Goal: Find specific page/section: Find specific page/section

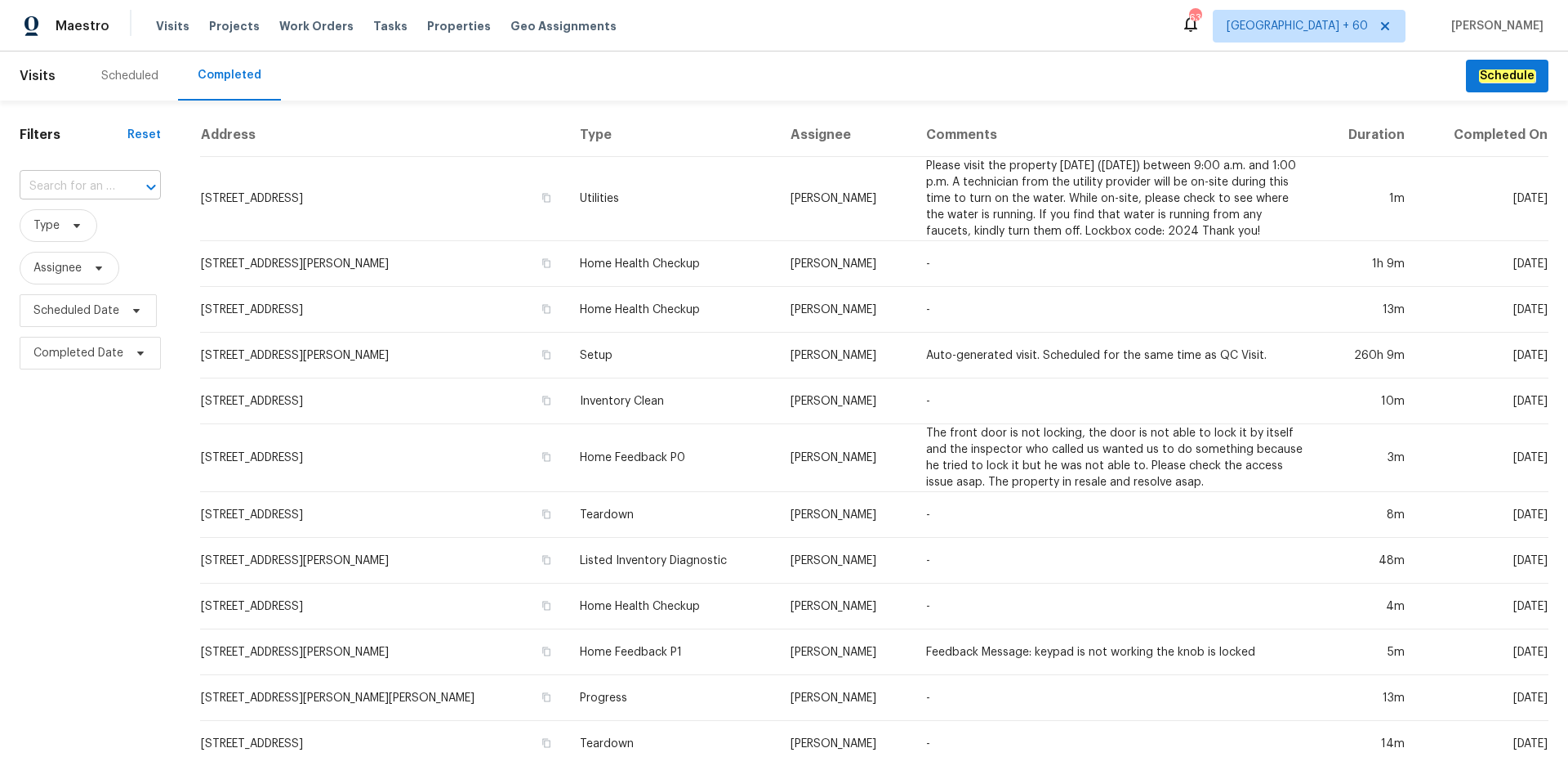
click at [89, 189] on input "text" at bounding box center [67, 186] width 96 height 26
paste input "[STREET_ADDRESS]"
type input "[STREET_ADDRESS]"
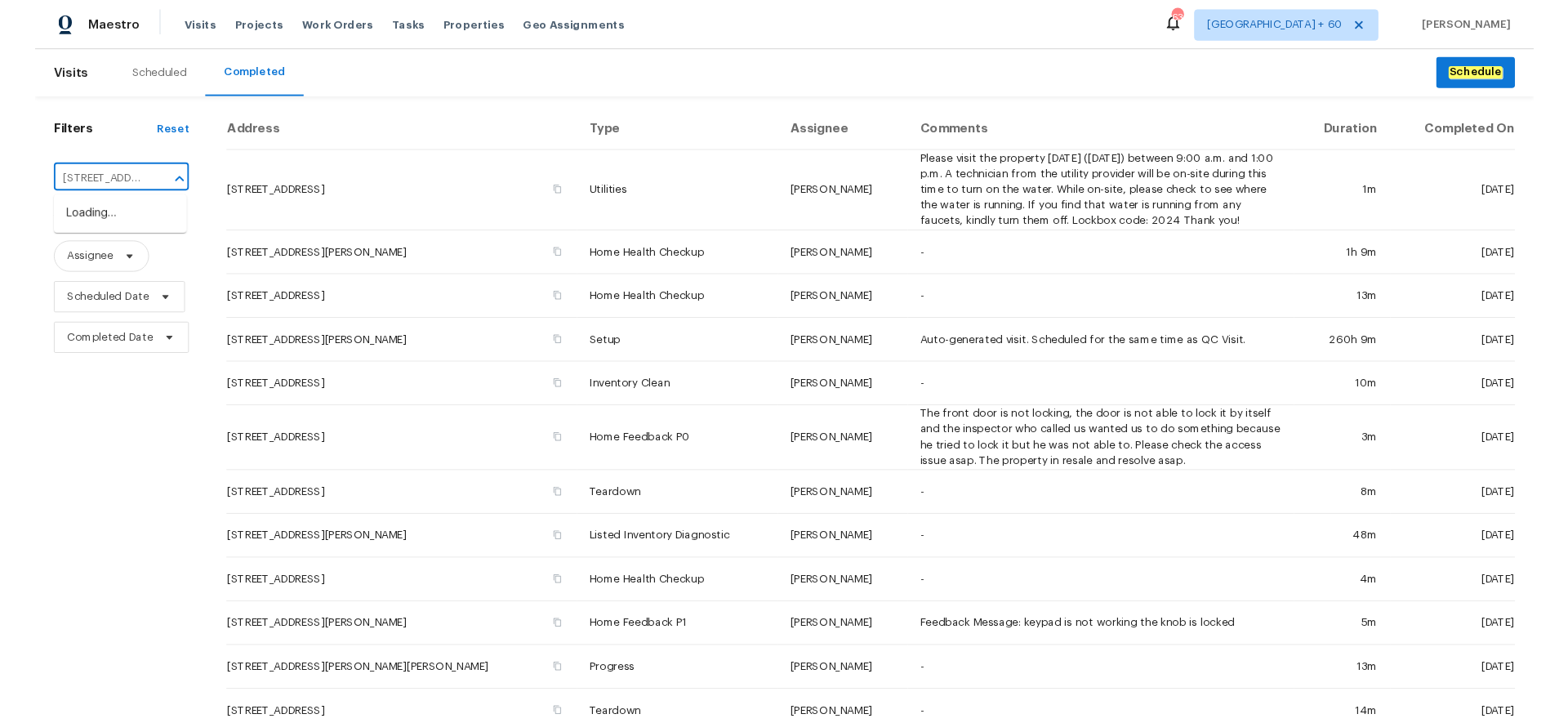
scroll to position [0, 141]
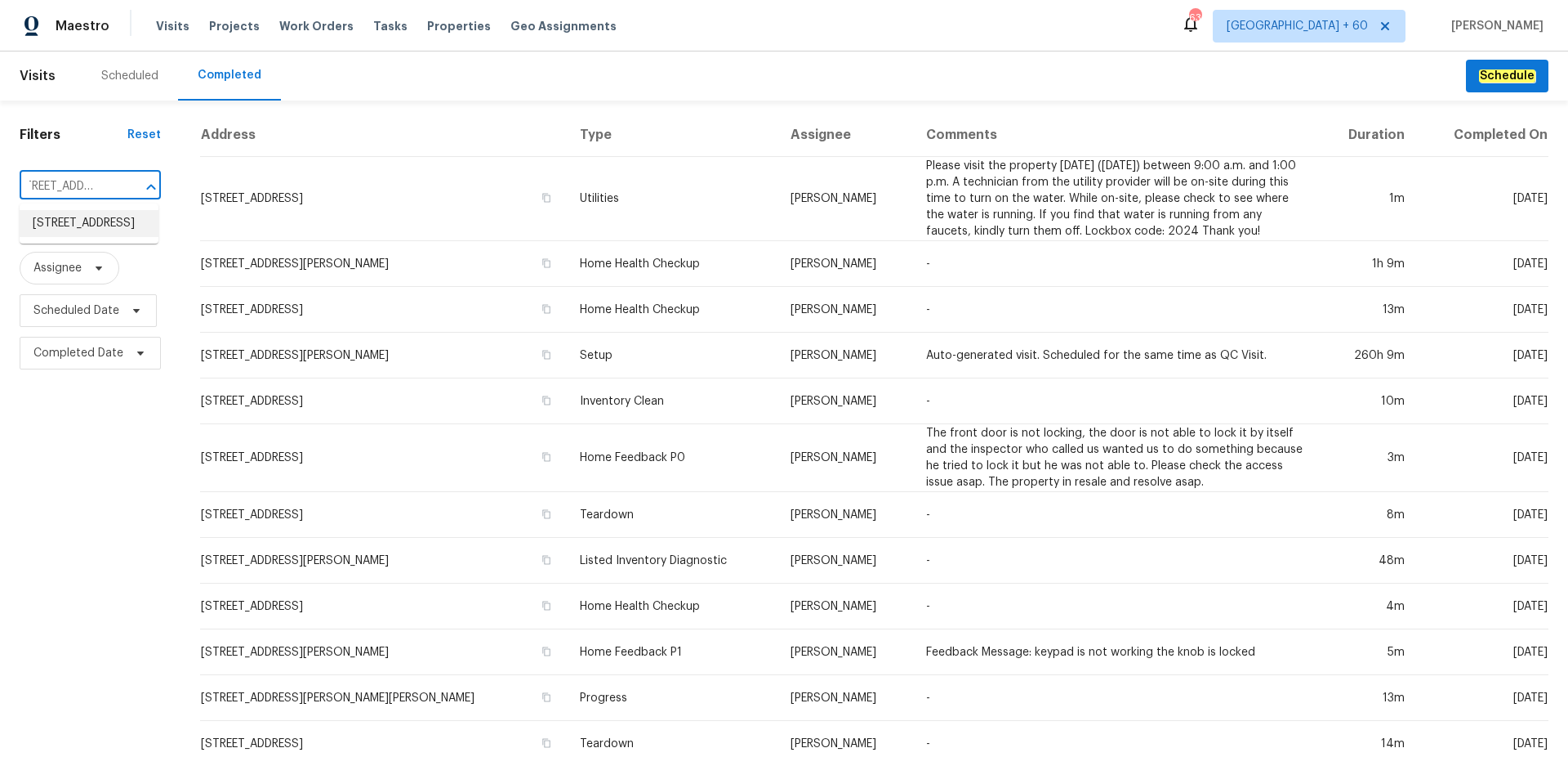
click at [91, 233] on li "[STREET_ADDRESS]" at bounding box center [89, 224] width 139 height 27
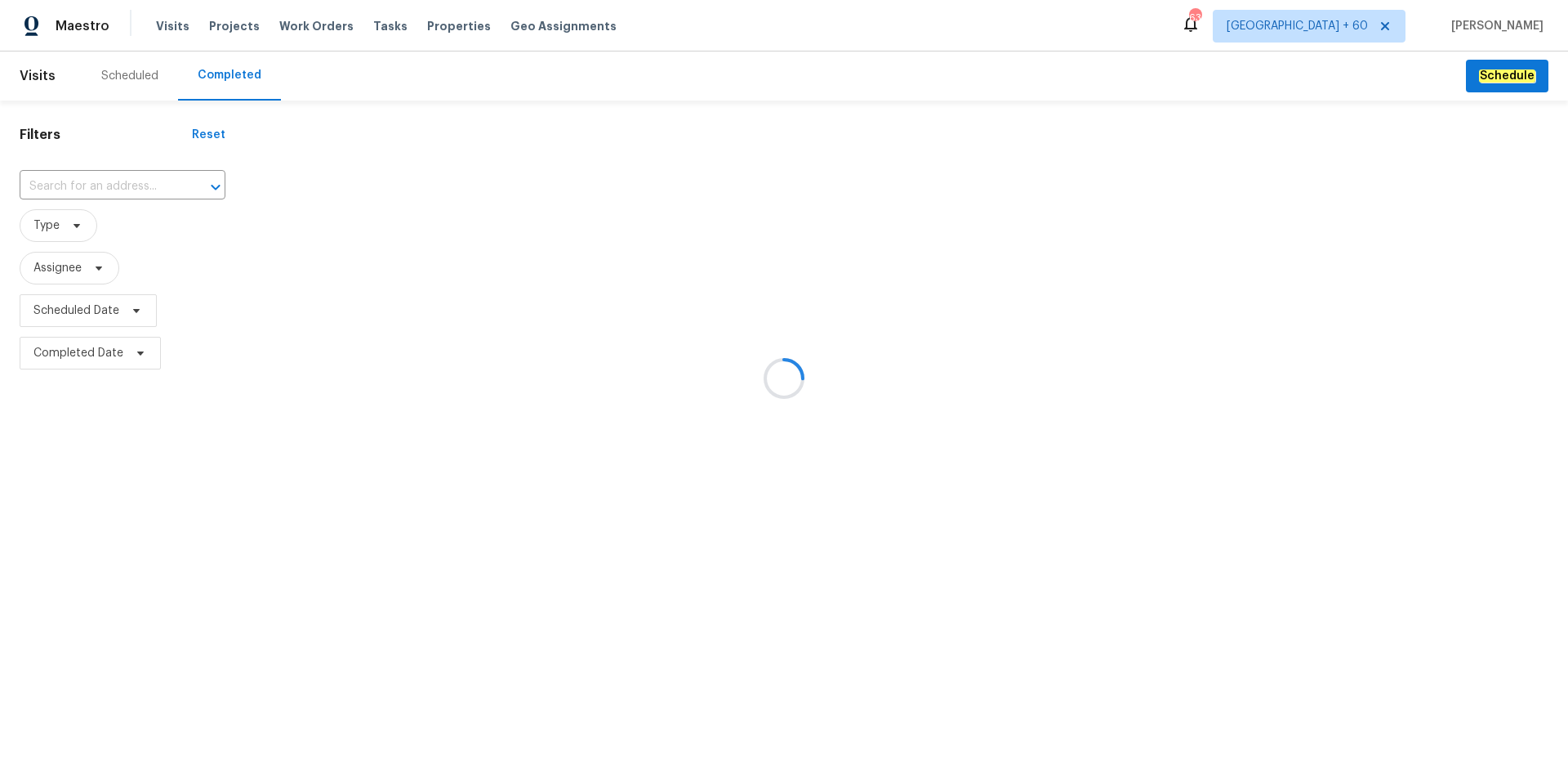
type input "[STREET_ADDRESS]"
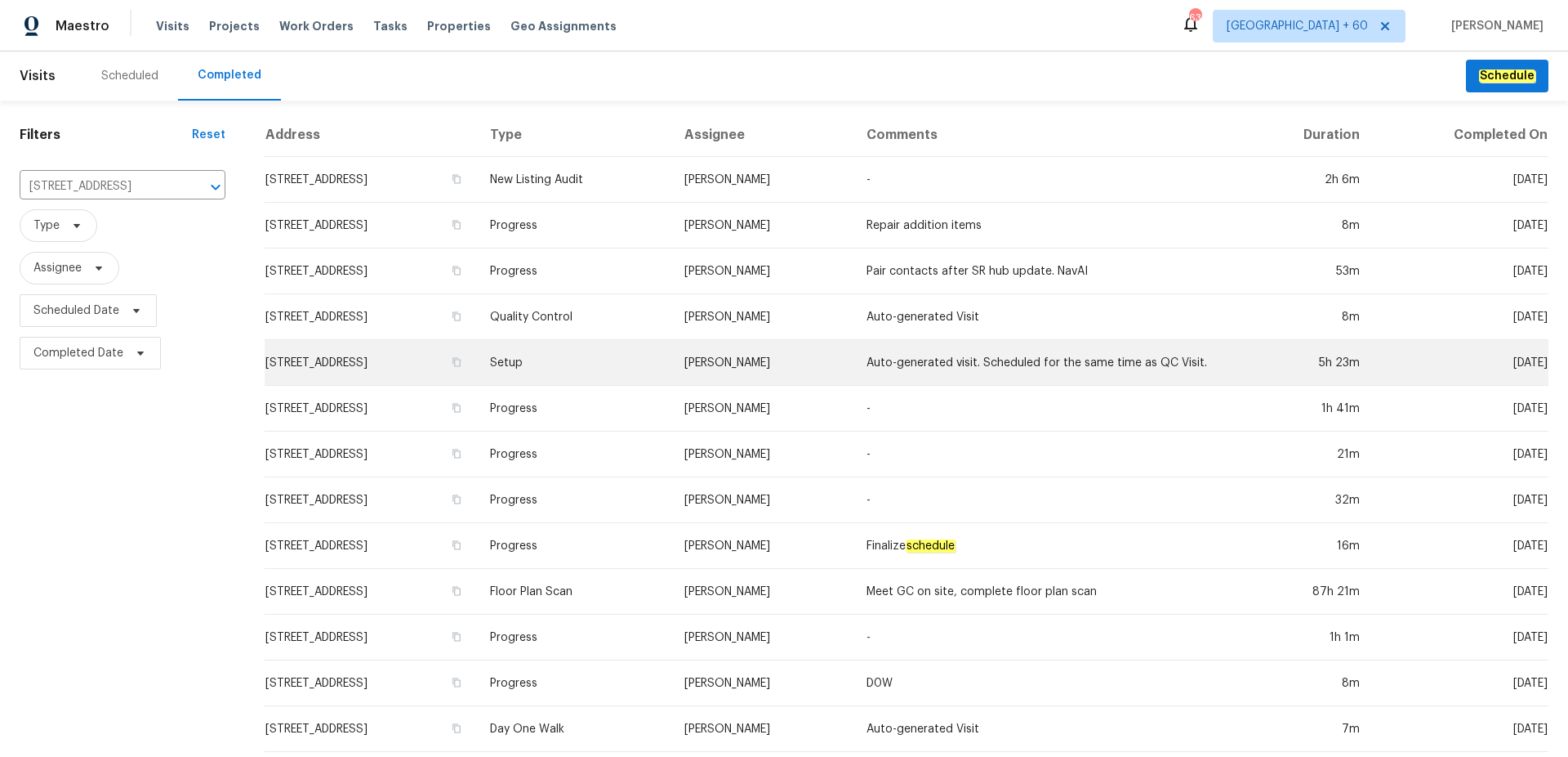
click at [639, 356] on td "Setup" at bounding box center [574, 363] width 194 height 46
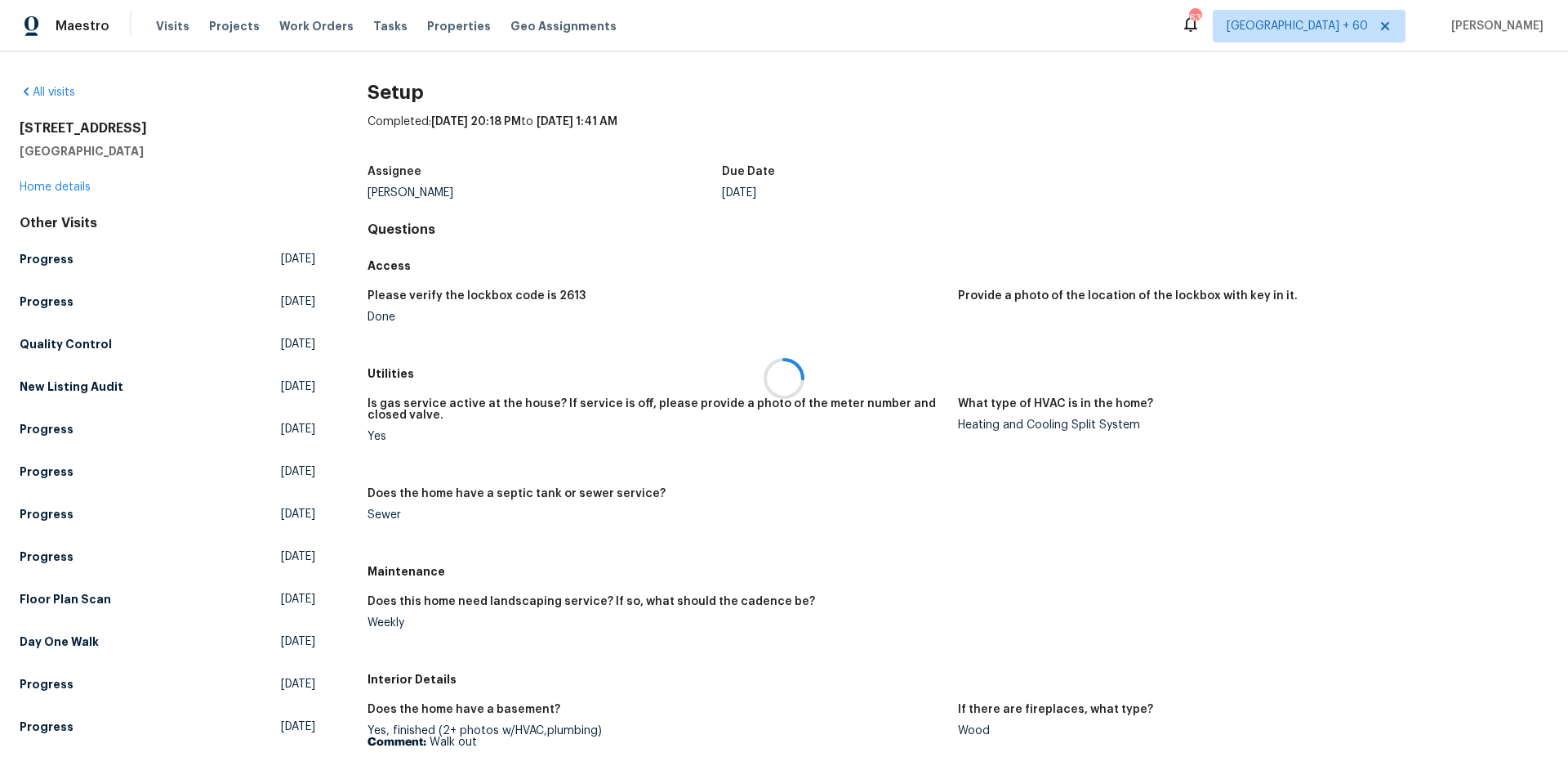
click at [631, 268] on div at bounding box center [784, 378] width 1568 height 757
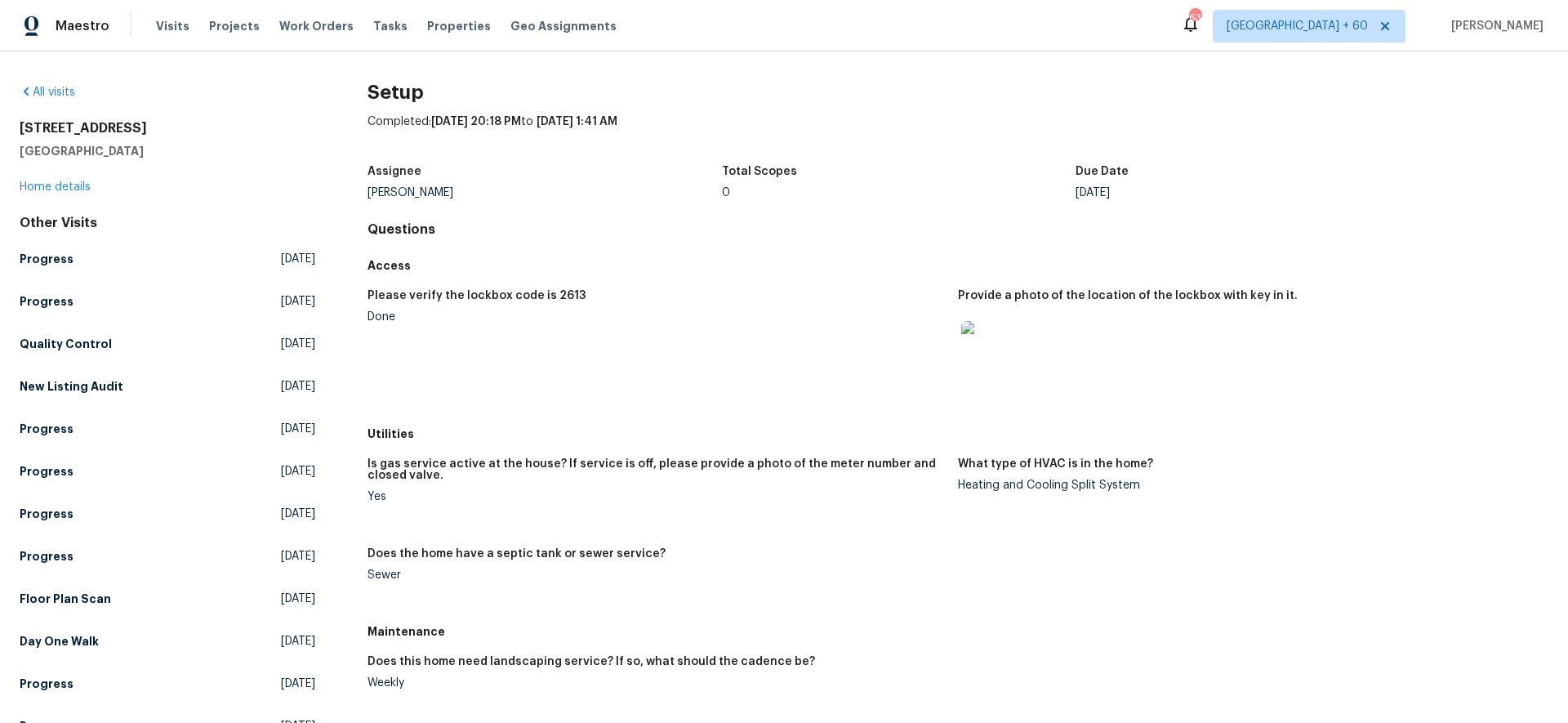
scroll to position [389, 0]
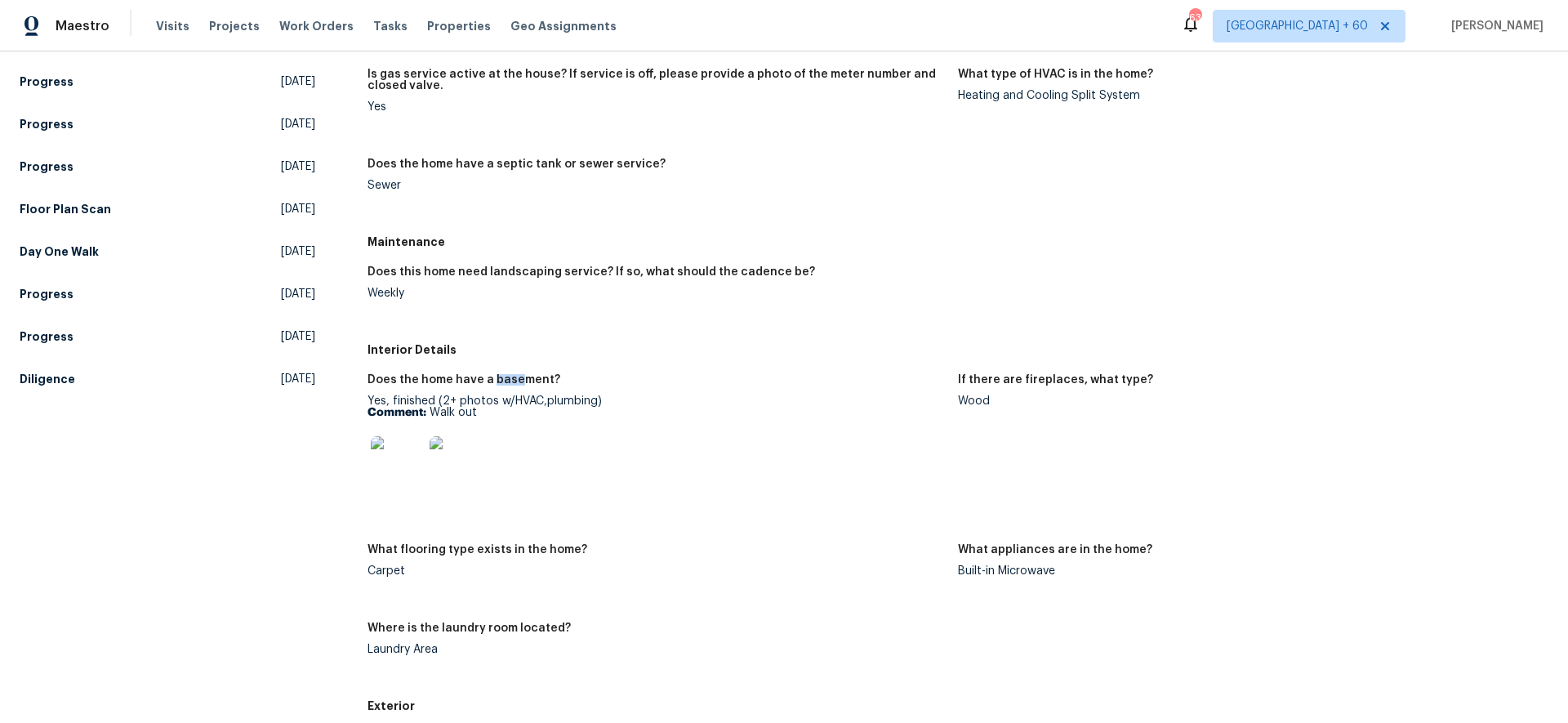
click at [386, 454] on img at bounding box center [396, 462] width 52 height 52
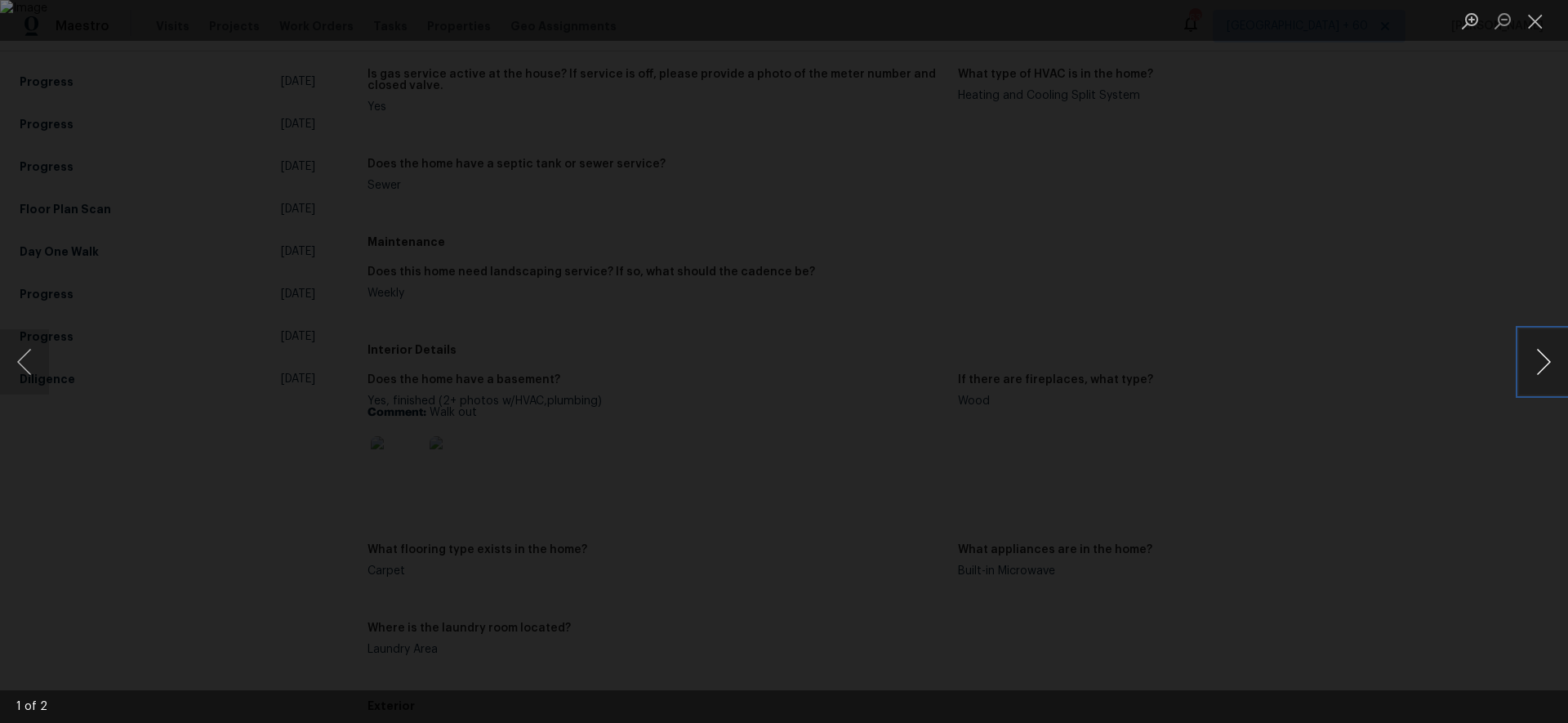
click at [1542, 362] on button "Next image" at bounding box center [1543, 362] width 49 height 66
click at [1542, 363] on button "Next image" at bounding box center [1543, 362] width 49 height 66
click at [1524, 15] on button "Close lightbox" at bounding box center [1535, 20] width 33 height 28
